Goal: Task Accomplishment & Management: Manage account settings

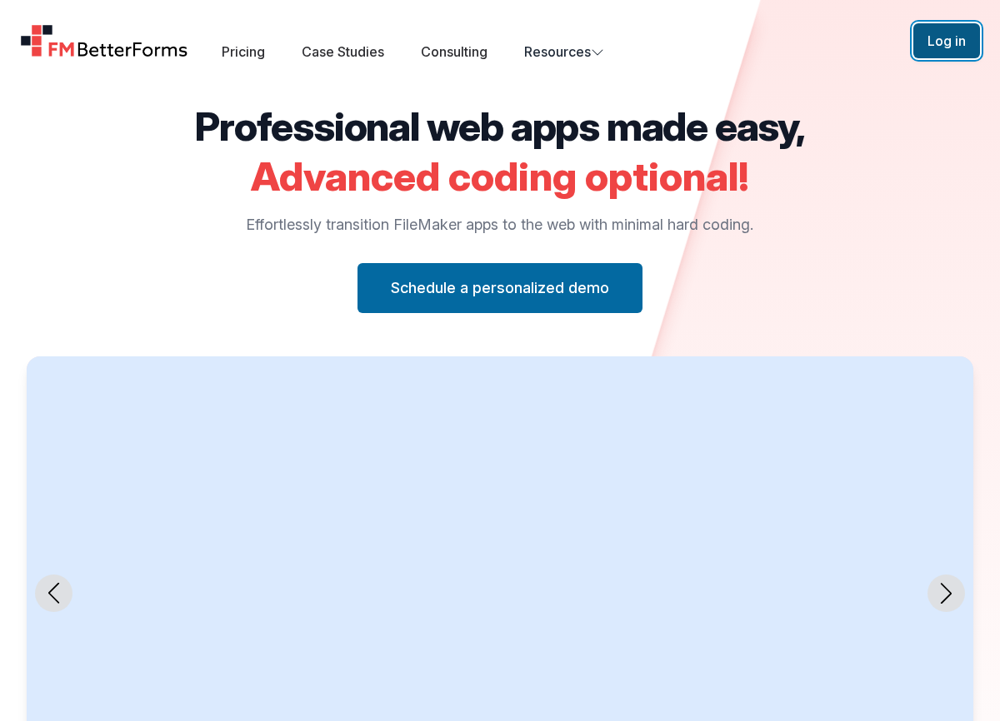
click at [950, 42] on button "Log in" at bounding box center [946, 40] width 67 height 35
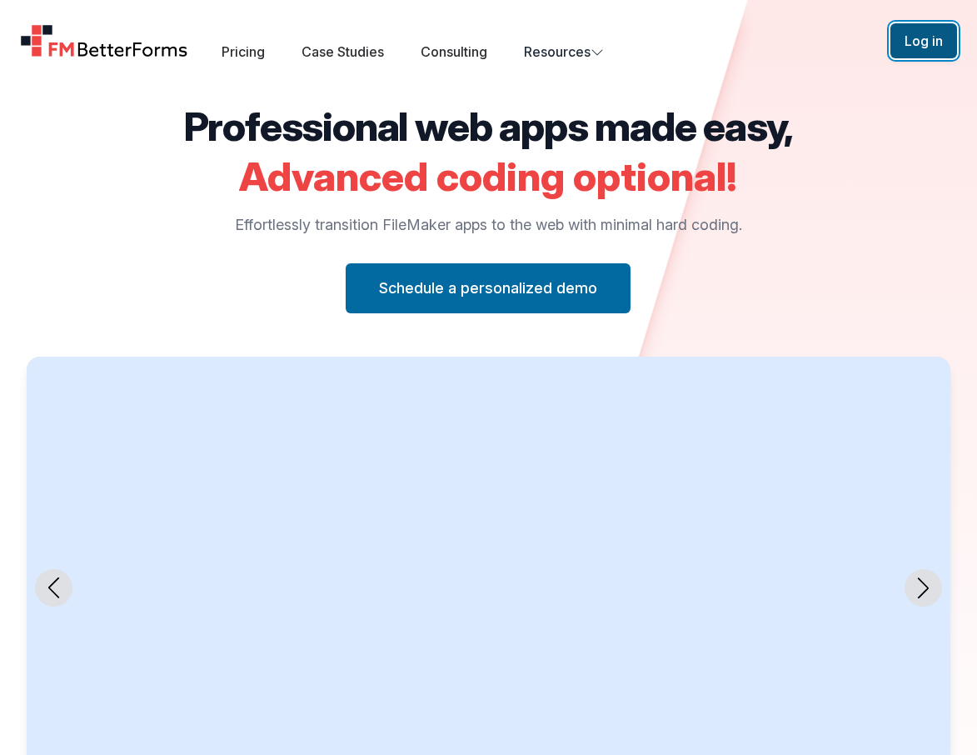
click at [928, 46] on button "Log in" at bounding box center [923, 40] width 67 height 35
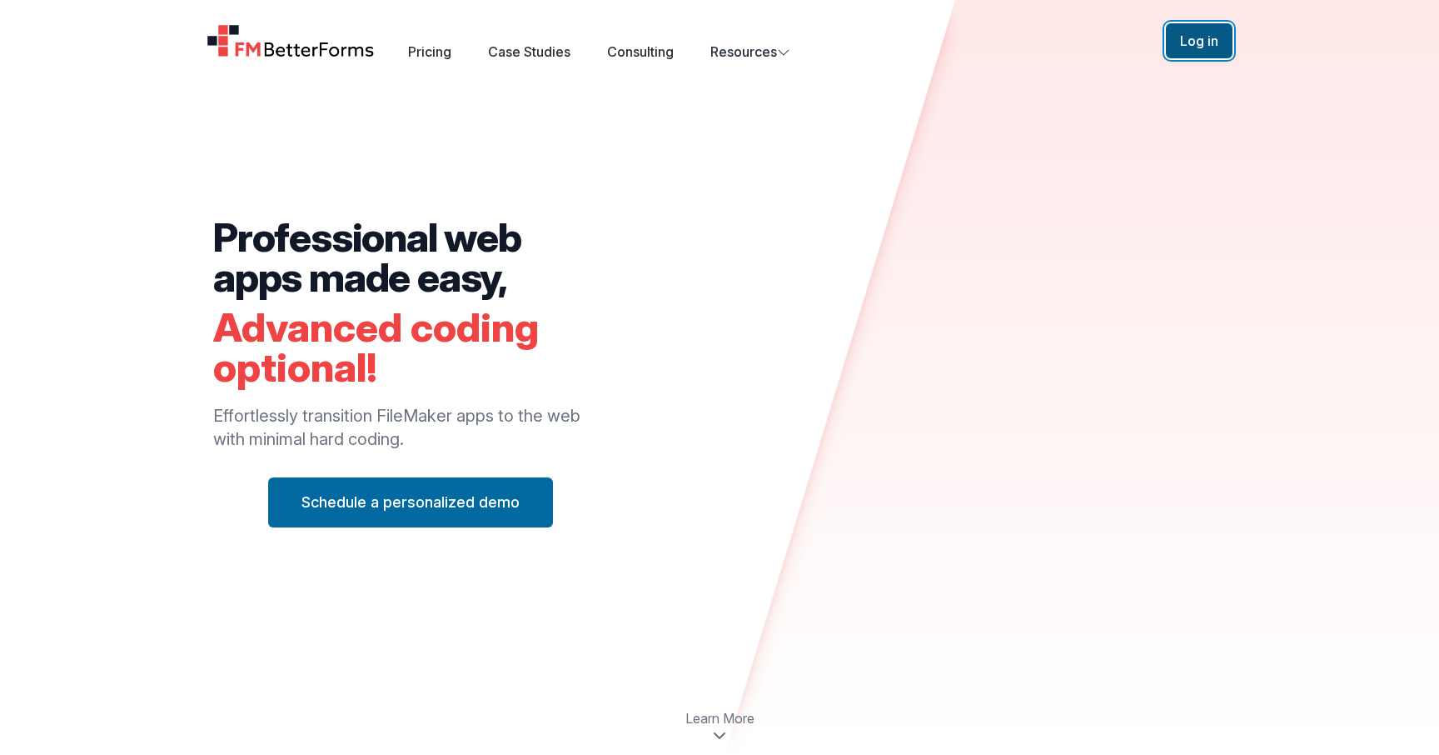
click at [1195, 40] on button "Log in" at bounding box center [1199, 40] width 67 height 35
